Goal: Transaction & Acquisition: Purchase product/service

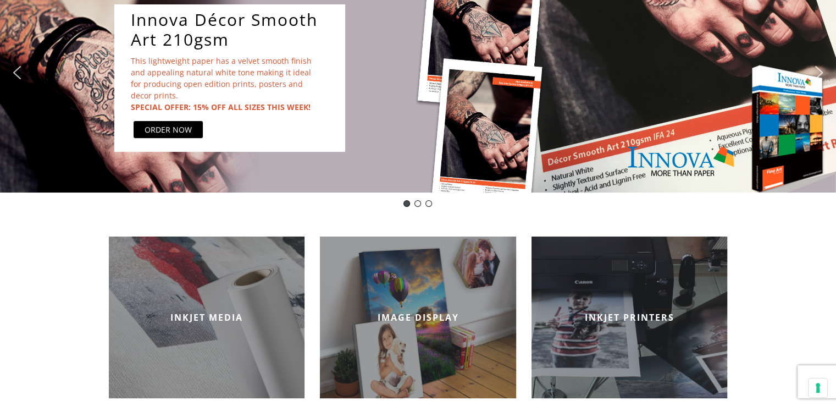
scroll to position [330, 0]
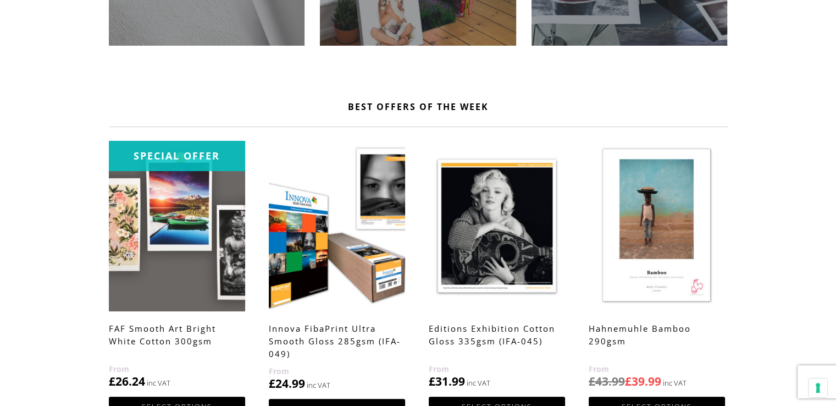
scroll to position [501, 0]
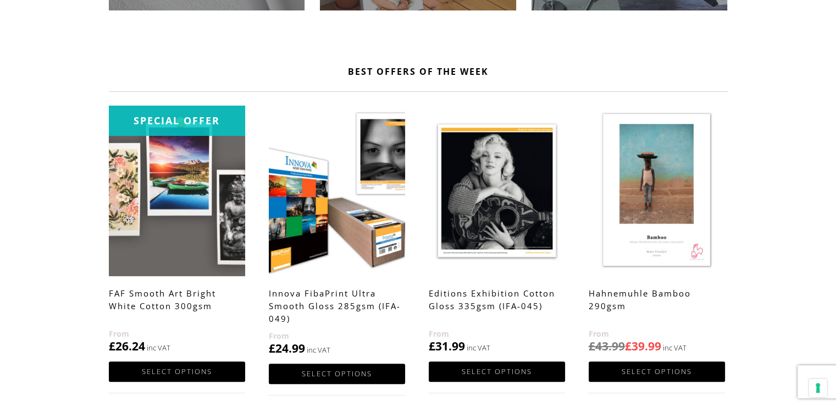
scroll to position [556, 0]
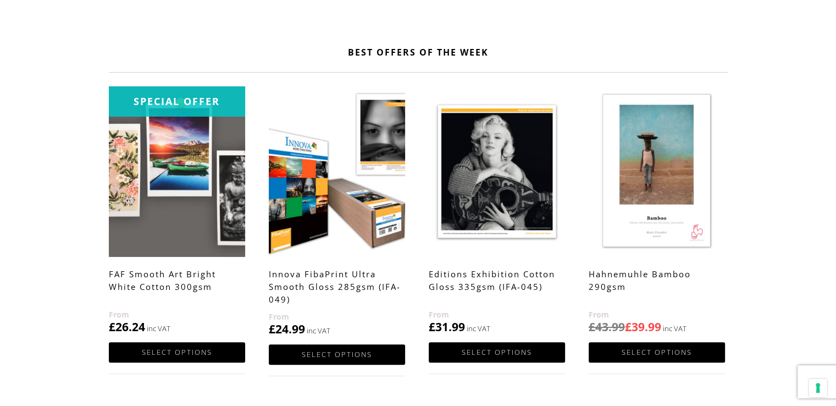
click at [681, 196] on img at bounding box center [657, 171] width 136 height 170
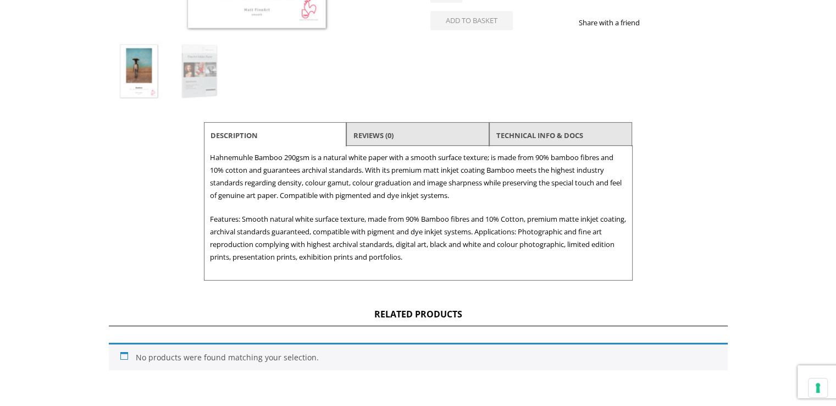
click at [425, 132] on li "Reviews (0)" at bounding box center [417, 135] width 143 height 26
click at [373, 135] on link "Reviews (0)" at bounding box center [373, 135] width 40 height 20
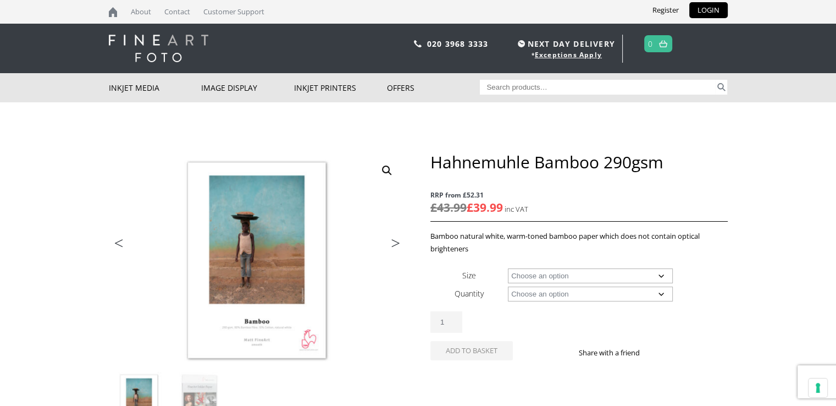
click at [142, 60] on img at bounding box center [158, 48] width 99 height 27
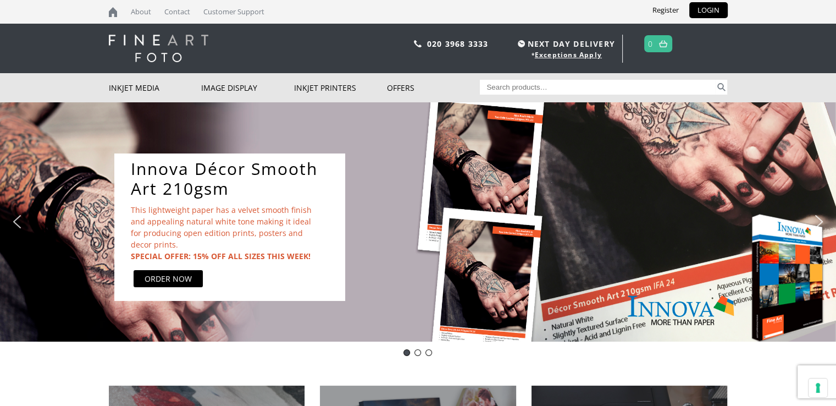
scroll to position [220, 0]
